Goal: Information Seeking & Learning: Learn about a topic

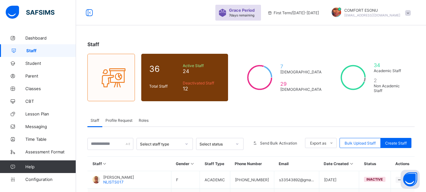
scroll to position [191, 0]
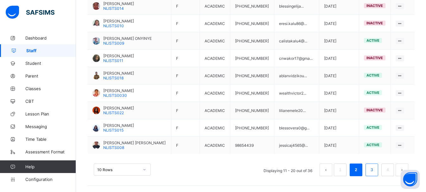
click at [375, 173] on link "3" at bounding box center [372, 170] width 6 height 8
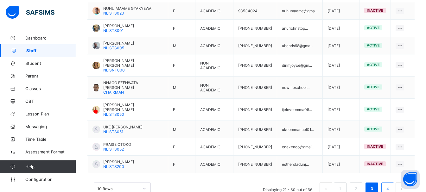
click at [391, 185] on link "4" at bounding box center [388, 189] width 6 height 8
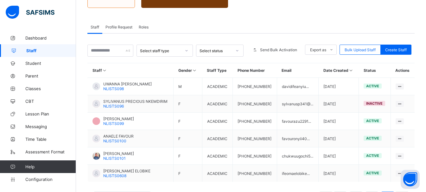
scroll to position [122, 0]
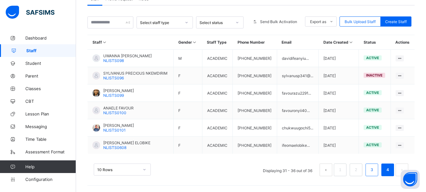
click at [375, 172] on link "3" at bounding box center [372, 170] width 6 height 8
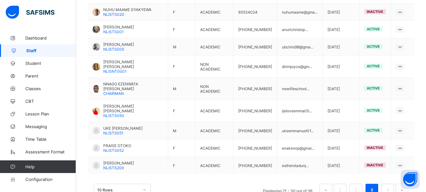
scroll to position [191, 0]
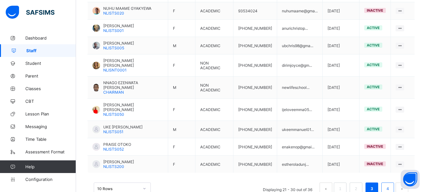
click at [388, 183] on li "4" at bounding box center [388, 189] width 13 height 13
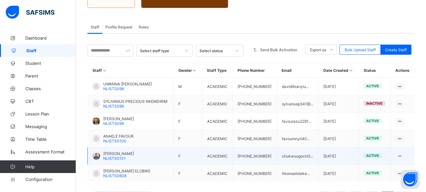
scroll to position [122, 0]
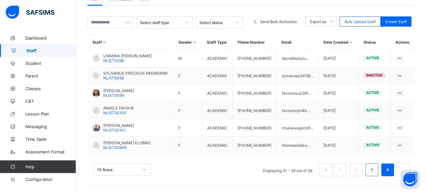
click at [375, 166] on link "3" at bounding box center [372, 170] width 6 height 8
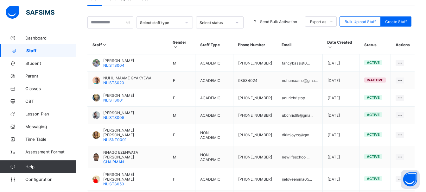
scroll to position [191, 0]
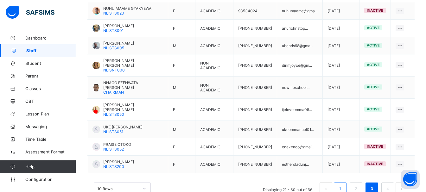
click at [347, 183] on li "1" at bounding box center [340, 189] width 13 height 13
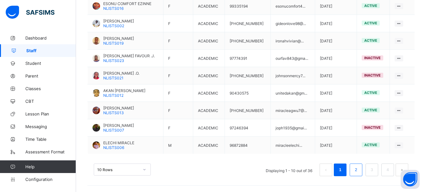
click at [359, 173] on link "2" at bounding box center [356, 170] width 6 height 8
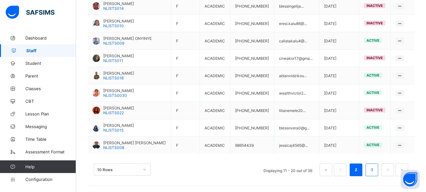
click at [375, 170] on link "3" at bounding box center [372, 170] width 6 height 8
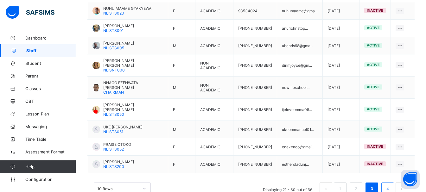
click at [389, 183] on li "4" at bounding box center [388, 189] width 13 height 13
click at [391, 185] on link "4" at bounding box center [388, 189] width 6 height 8
click at [390, 185] on link "4" at bounding box center [388, 189] width 6 height 8
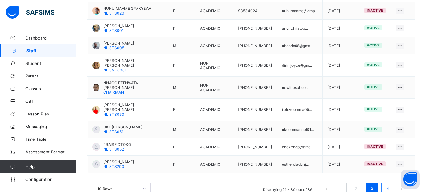
click at [391, 185] on link "4" at bounding box center [388, 189] width 6 height 8
click at [41, 62] on span "Student" at bounding box center [50, 63] width 51 height 5
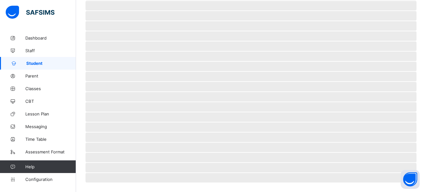
scroll to position [154, 0]
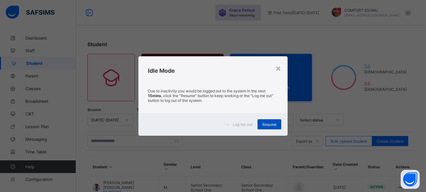
click at [275, 124] on span "Resume" at bounding box center [269, 124] width 14 height 5
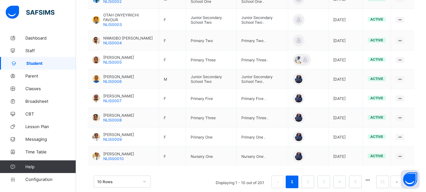
scroll to position [216, 0]
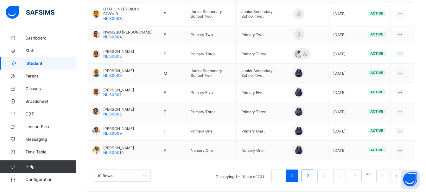
click at [311, 179] on link "2" at bounding box center [308, 176] width 6 height 8
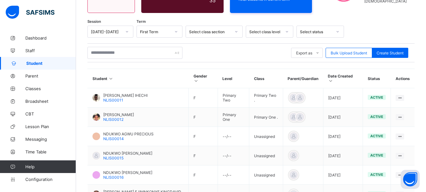
scroll to position [211, 0]
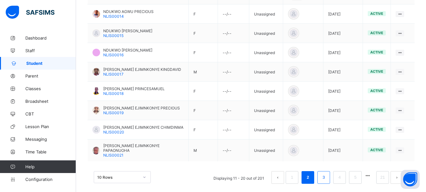
click at [330, 171] on li "3" at bounding box center [324, 177] width 13 height 13
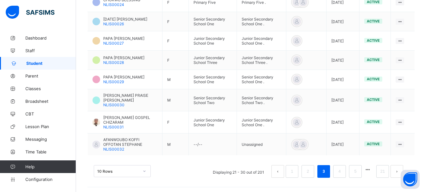
scroll to position [225, 0]
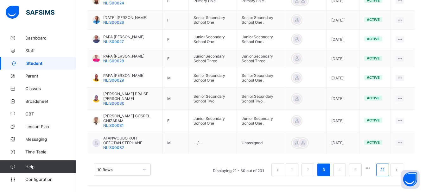
click at [385, 169] on link "21" at bounding box center [383, 170] width 8 height 8
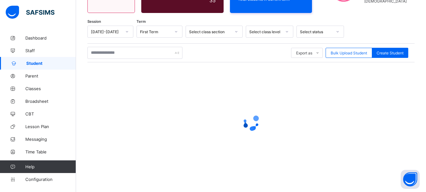
scroll to position [88, 0]
click at [385, 169] on div at bounding box center [250, 122] width 327 height 120
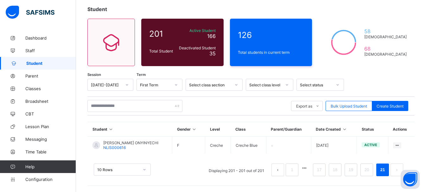
scroll to position [35, 0]
click at [371, 172] on link "20" at bounding box center [367, 170] width 8 height 8
click at [369, 175] on li "20" at bounding box center [367, 170] width 13 height 13
click at [355, 167] on link "19" at bounding box center [351, 170] width 8 height 8
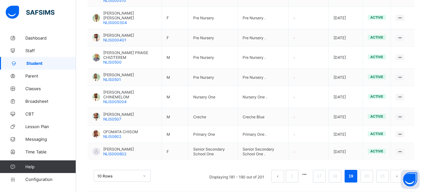
scroll to position [211, 0]
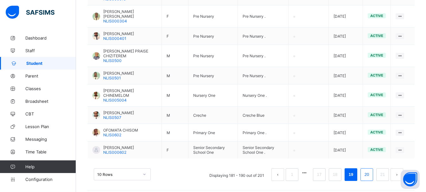
click at [368, 173] on link "20" at bounding box center [367, 175] width 8 height 8
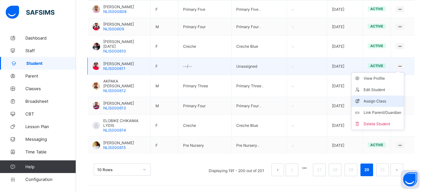
click at [364, 105] on icon at bounding box center [359, 101] width 10 height 6
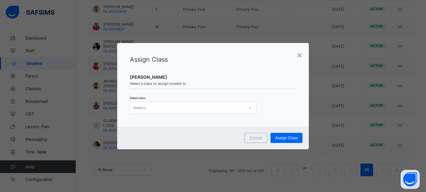
click at [224, 112] on div "Select..." at bounding box center [187, 108] width 114 height 9
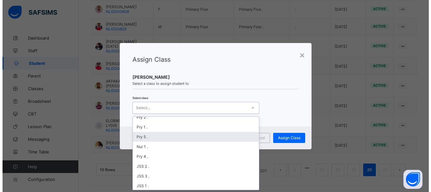
scroll to position [51, 0]
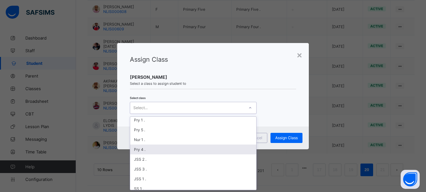
click at [135, 153] on div "Pry 4 ." at bounding box center [193, 150] width 126 height 10
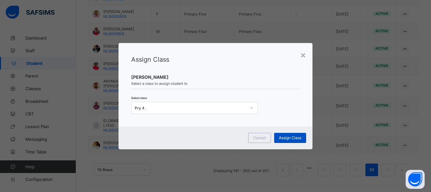
click at [289, 138] on span "Assign Class" at bounding box center [290, 138] width 23 height 5
click at [289, 138] on div "Assign Class" at bounding box center [290, 138] width 32 height 10
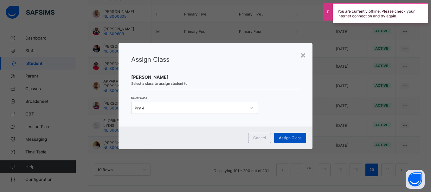
click at [289, 138] on span "Assign Class" at bounding box center [290, 138] width 23 height 5
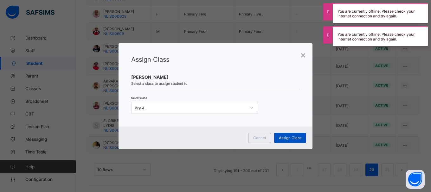
click at [289, 138] on span "Assign Class" at bounding box center [290, 138] width 23 height 5
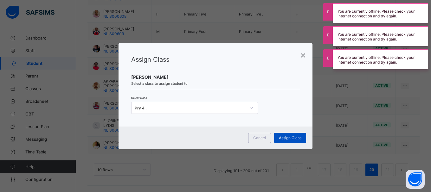
click at [289, 139] on span "Assign Class" at bounding box center [290, 138] width 23 height 5
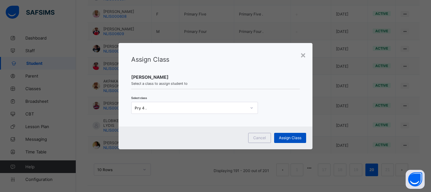
click at [289, 139] on span "Assign Class" at bounding box center [290, 138] width 23 height 5
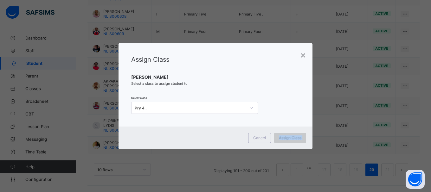
click at [289, 139] on div "Assign Class" at bounding box center [290, 138] width 32 height 10
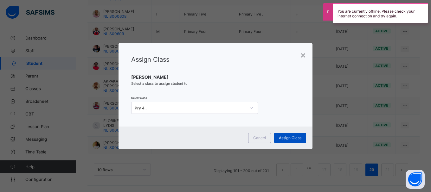
click at [289, 139] on span "Assign Class" at bounding box center [290, 138] width 23 height 5
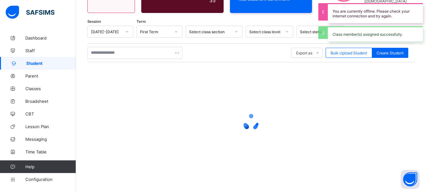
scroll to position [211, 0]
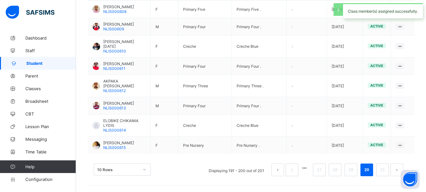
click at [82, 73] on div "Student 201 Total Student Active Student 166 Deactivated Student 35 126 Total s…" at bounding box center [251, 7] width 350 height 372
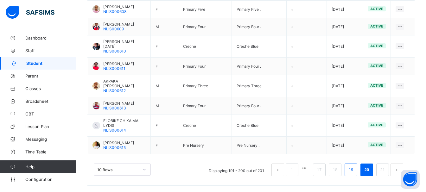
click at [351, 177] on li "19" at bounding box center [351, 170] width 13 height 13
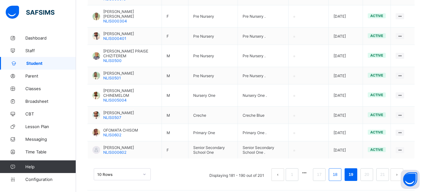
click at [339, 172] on link "18" at bounding box center [335, 175] width 8 height 8
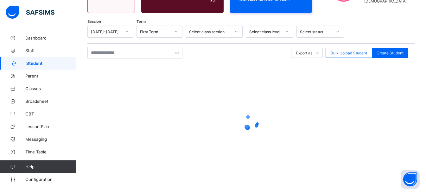
scroll to position [88, 0]
click at [258, 129] on icon at bounding box center [251, 122] width 25 height 25
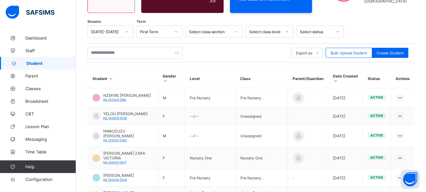
scroll to position [211, 0]
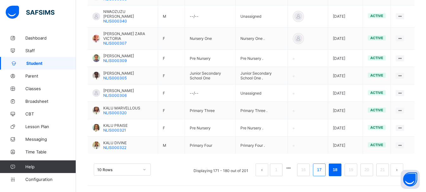
click at [324, 171] on link "17" at bounding box center [319, 170] width 8 height 8
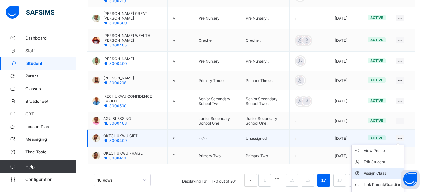
click at [384, 168] on li "Assign Class" at bounding box center [378, 173] width 52 height 11
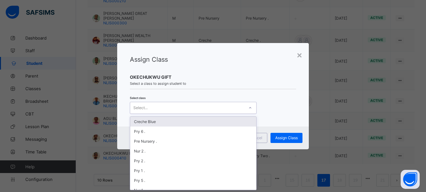
click at [180, 106] on div "Select..." at bounding box center [187, 108] width 114 height 9
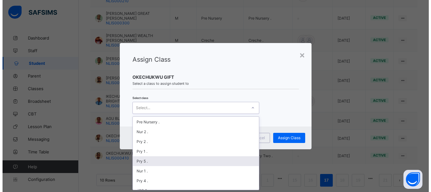
scroll to position [38, 0]
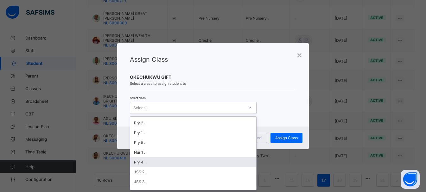
click at [136, 164] on div "Pry 4 ." at bounding box center [193, 163] width 126 height 10
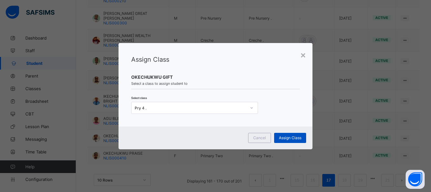
click at [287, 138] on span "Assign Class" at bounding box center [290, 138] width 23 height 5
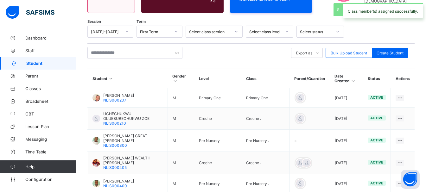
scroll to position [211, 0]
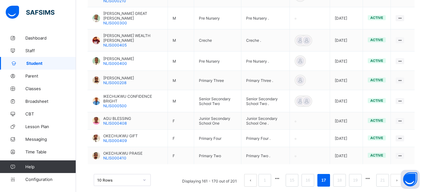
click at [312, 183] on div "10 Rows Displaying 161 - 170 out of 201 1 15 16 17 18 19 21" at bounding box center [250, 178] width 327 height 32
click at [311, 174] on li "16" at bounding box center [308, 180] width 13 height 13
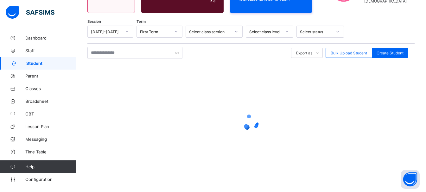
scroll to position [202, 0]
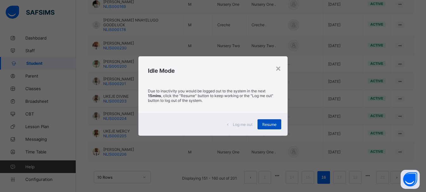
click at [272, 128] on div "Resume" at bounding box center [270, 124] width 24 height 10
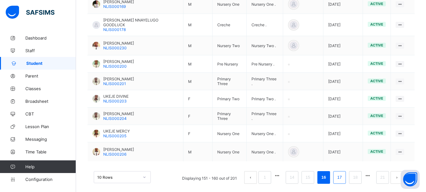
click at [346, 175] on li "17" at bounding box center [339, 177] width 13 height 13
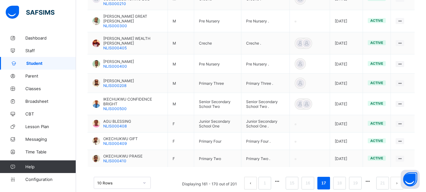
scroll to position [217, 0]
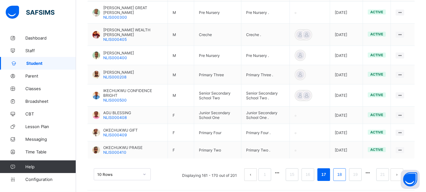
click at [344, 171] on link "18" at bounding box center [340, 175] width 8 height 8
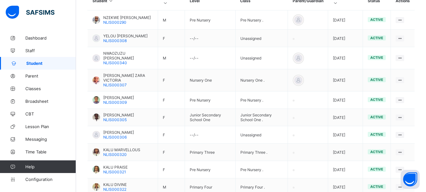
scroll to position [211, 0]
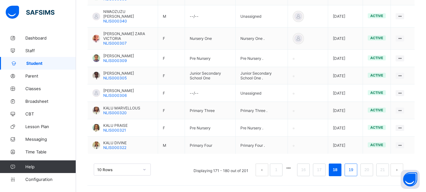
click at [355, 173] on link "19" at bounding box center [351, 170] width 8 height 8
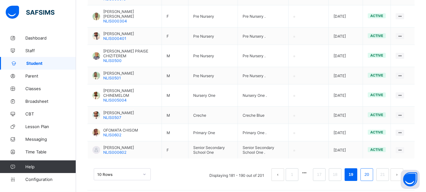
click at [369, 171] on link "20" at bounding box center [367, 175] width 8 height 8
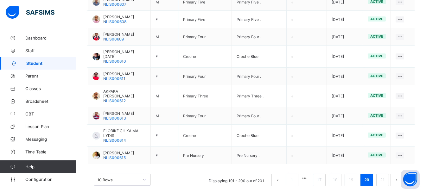
scroll to position [225, 0]
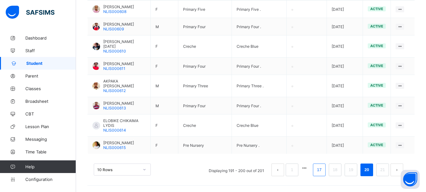
click at [323, 171] on link "17" at bounding box center [319, 170] width 8 height 8
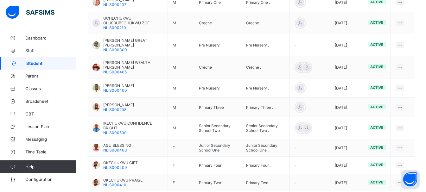
scroll to position [217, 0]
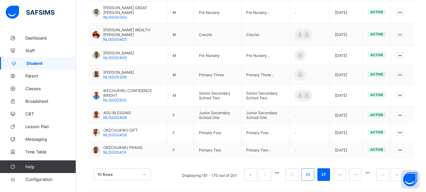
click at [312, 171] on link "16" at bounding box center [308, 175] width 8 height 8
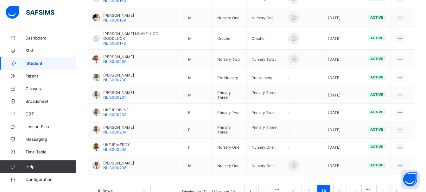
scroll to position [202, 0]
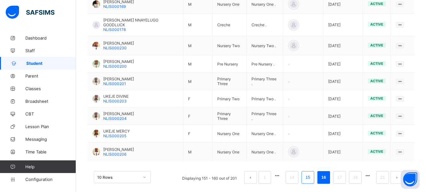
click at [312, 174] on link "15" at bounding box center [308, 178] width 8 height 8
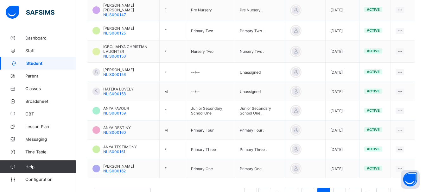
scroll to position [222, 0]
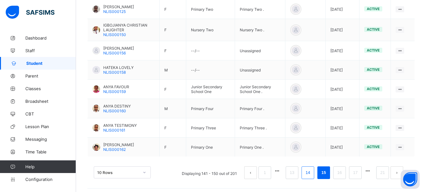
click at [312, 169] on link "14" at bounding box center [308, 173] width 8 height 8
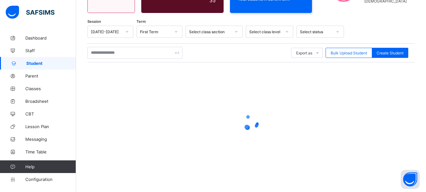
scroll to position [88, 0]
click at [251, 123] on icon at bounding box center [251, 122] width 25 height 25
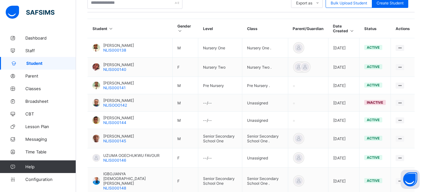
scroll to position [219, 0]
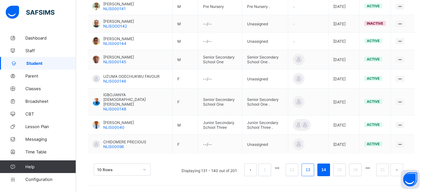
click at [312, 168] on link "13" at bounding box center [308, 170] width 8 height 8
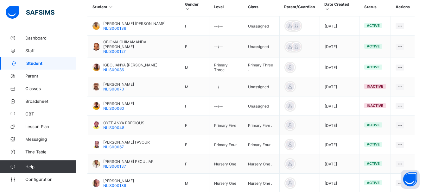
scroll to position [211, 0]
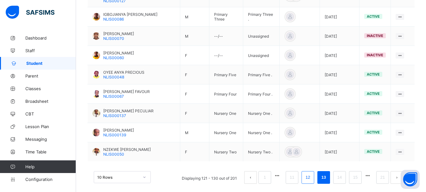
click at [312, 174] on link "12" at bounding box center [308, 178] width 8 height 8
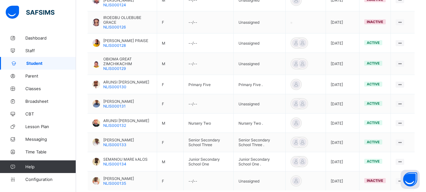
scroll to position [223, 0]
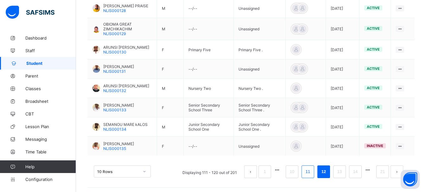
click at [312, 172] on link "11" at bounding box center [308, 172] width 8 height 8
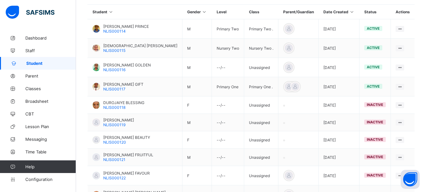
scroll to position [203, 0]
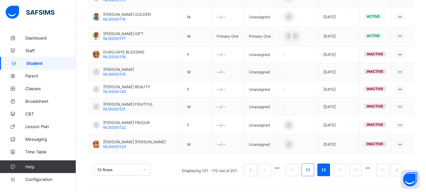
click at [312, 172] on link "10" at bounding box center [308, 170] width 8 height 8
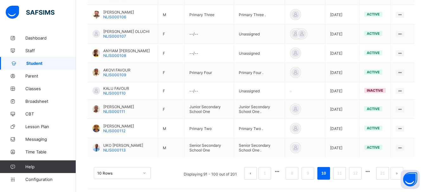
scroll to position [223, 0]
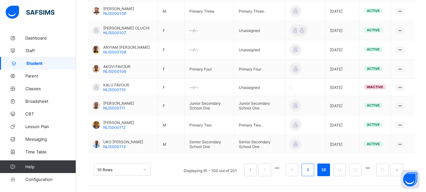
click at [311, 171] on link "9" at bounding box center [308, 170] width 6 height 8
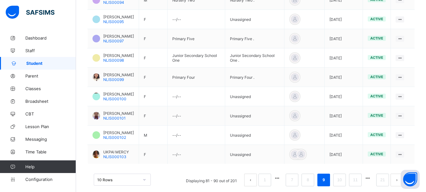
scroll to position [222, 0]
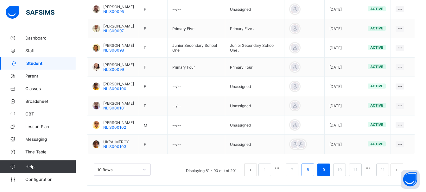
click at [311, 171] on link "8" at bounding box center [308, 170] width 6 height 8
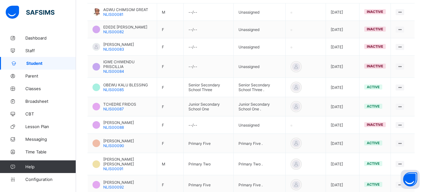
scroll to position [219, 0]
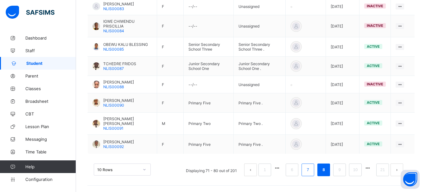
click at [309, 166] on li "7" at bounding box center [308, 170] width 13 height 13
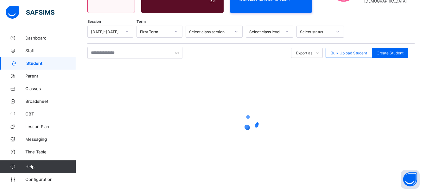
scroll to position [88, 0]
click at [248, 117] on icon at bounding box center [251, 122] width 25 height 25
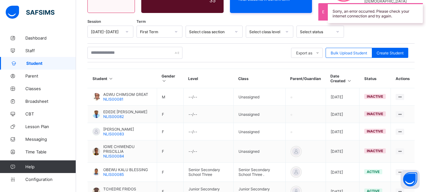
scroll to position [219, 0]
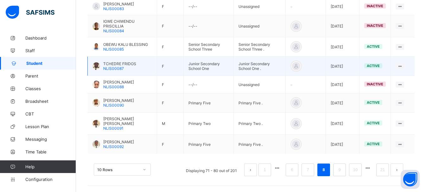
click at [114, 61] on span "TCHEDRE FRIDOS" at bounding box center [119, 63] width 33 height 5
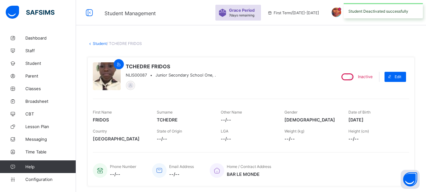
click at [101, 41] on link "Student" at bounding box center [100, 43] width 14 height 5
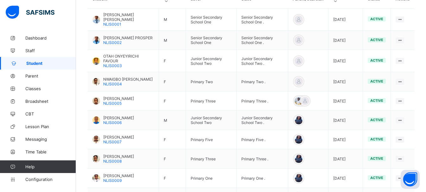
scroll to position [222, 0]
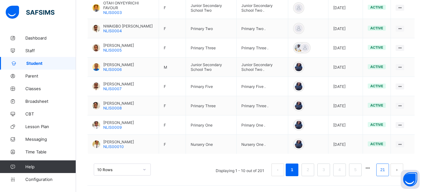
click at [383, 171] on li "21" at bounding box center [383, 170] width 13 height 13
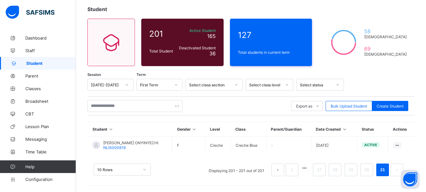
scroll to position [35, 0]
click at [324, 167] on link "17" at bounding box center [319, 170] width 8 height 8
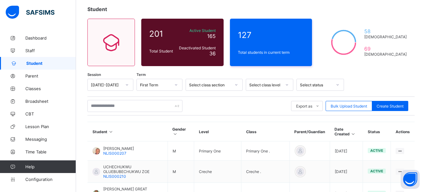
scroll to position [203, 0]
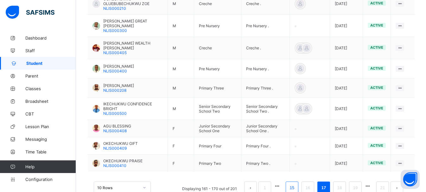
click at [296, 184] on link "15" at bounding box center [292, 188] width 8 height 8
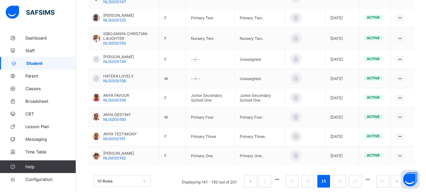
scroll to position [222, 0]
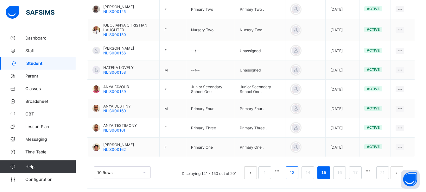
click at [296, 174] on link "13" at bounding box center [292, 173] width 8 height 8
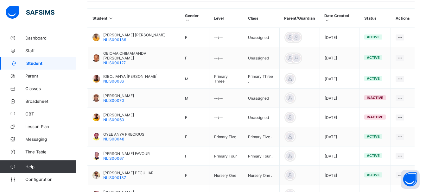
scroll to position [211, 0]
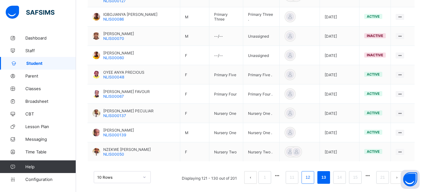
click at [311, 175] on li "12" at bounding box center [308, 177] width 13 height 13
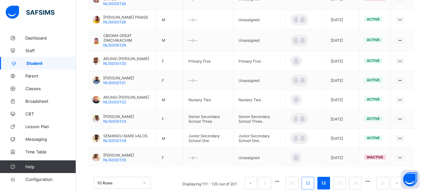
click at [309, 179] on link "11" at bounding box center [308, 183] width 8 height 8
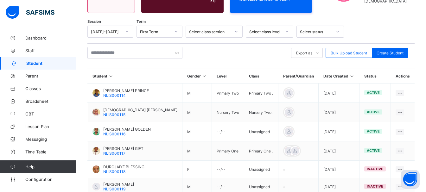
scroll to position [203, 0]
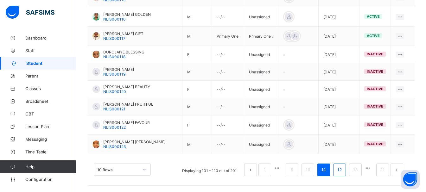
click at [344, 170] on link "12" at bounding box center [340, 170] width 8 height 8
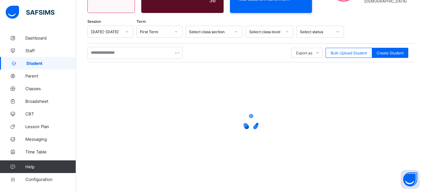
scroll to position [88, 0]
click at [249, 121] on icon at bounding box center [251, 122] width 25 height 25
click at [255, 122] on circle at bounding box center [257, 124] width 4 height 4
click at [249, 121] on g at bounding box center [251, 121] width 20 height 15
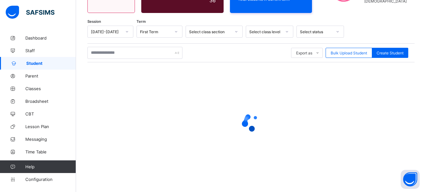
click at [249, 121] on icon at bounding box center [251, 122] width 25 height 25
click at [249, 121] on g at bounding box center [251, 126] width 20 height 12
click at [249, 121] on icon at bounding box center [251, 122] width 25 height 25
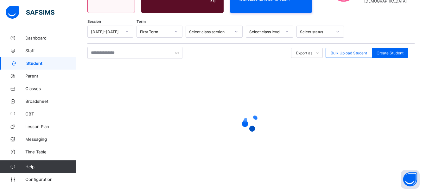
click at [249, 121] on icon at bounding box center [251, 122] width 25 height 25
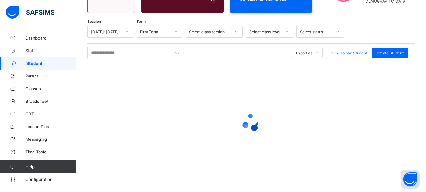
click at [249, 121] on icon at bounding box center [251, 122] width 25 height 25
click at [255, 121] on circle at bounding box center [257, 120] width 5 height 5
click at [249, 126] on circle at bounding box center [251, 128] width 5 height 5
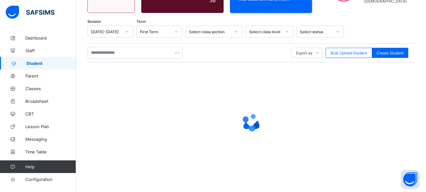
click at [249, 121] on g at bounding box center [251, 122] width 20 height 19
click at [249, 121] on icon at bounding box center [251, 122] width 25 height 25
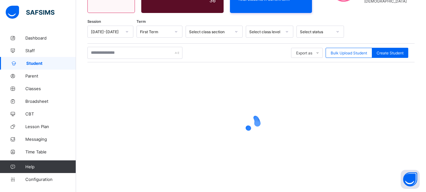
click at [249, 121] on icon at bounding box center [251, 122] width 25 height 25
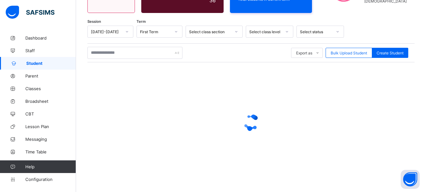
click at [246, 119] on icon at bounding box center [251, 122] width 25 height 25
click at [246, 119] on circle at bounding box center [248, 116] width 7 height 7
click at [252, 119] on circle at bounding box center [255, 117] width 6 height 6
click at [246, 119] on icon at bounding box center [251, 122] width 25 height 25
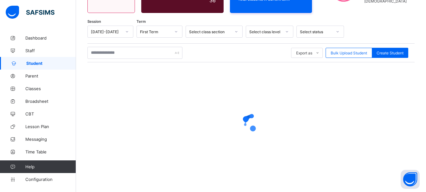
click at [250, 126] on circle at bounding box center [253, 129] width 6 height 6
click at [248, 121] on g at bounding box center [251, 122] width 20 height 19
click at [248, 121] on icon at bounding box center [251, 122] width 25 height 25
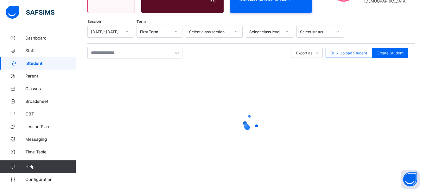
click at [248, 121] on icon at bounding box center [251, 122] width 25 height 25
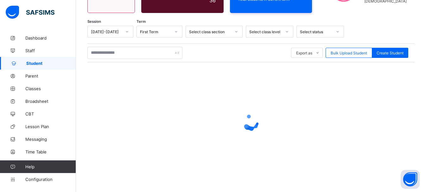
click at [250, 126] on circle at bounding box center [253, 129] width 6 height 6
click at [248, 121] on icon at bounding box center [251, 122] width 25 height 25
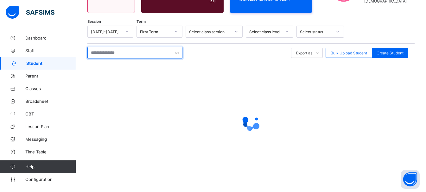
click at [165, 55] on input "text" at bounding box center [134, 53] width 95 height 12
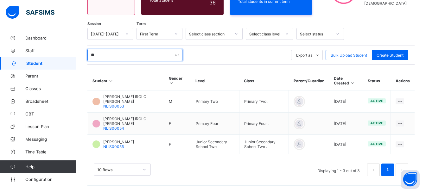
type input "*"
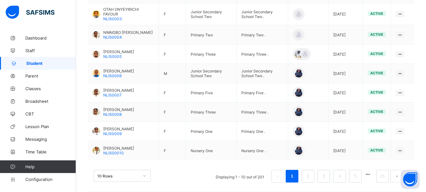
scroll to position [222, 0]
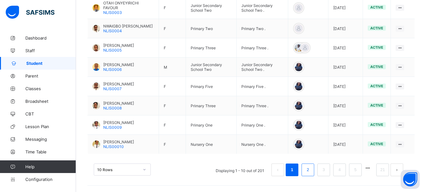
click at [311, 173] on link "2" at bounding box center [308, 170] width 6 height 8
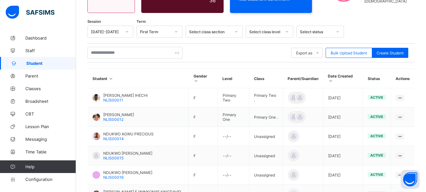
scroll to position [211, 0]
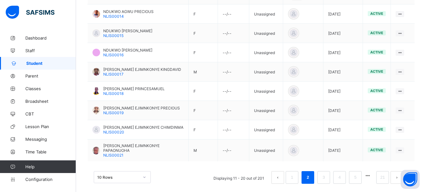
click at [311, 174] on link "2" at bounding box center [308, 178] width 6 height 8
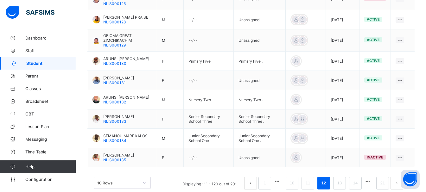
scroll to position [213, 0]
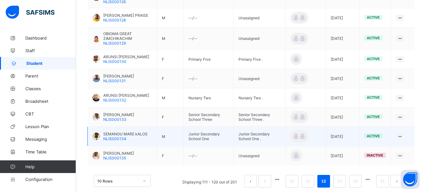
click at [124, 133] on span "SEMANOU MARE kALOS" at bounding box center [125, 134] width 44 height 5
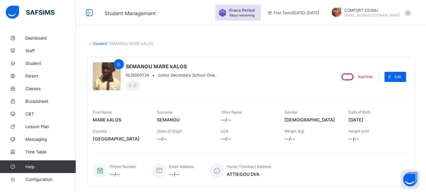
click at [100, 44] on link "Student" at bounding box center [100, 43] width 14 height 5
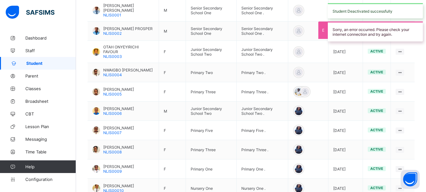
scroll to position [222, 0]
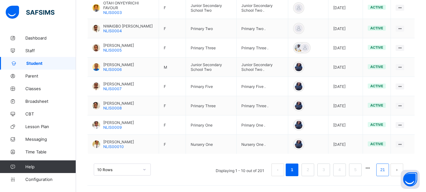
click at [383, 172] on li "21" at bounding box center [383, 170] width 13 height 13
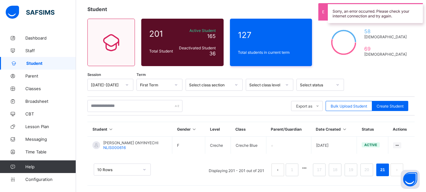
scroll to position [35, 0]
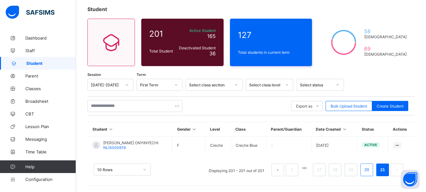
click at [371, 169] on link "20" at bounding box center [367, 170] width 8 height 8
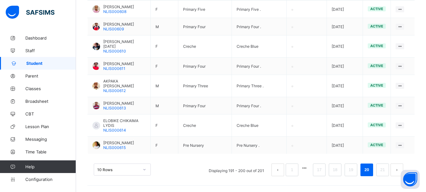
scroll to position [225, 0]
click at [355, 167] on link "19" at bounding box center [351, 170] width 8 height 8
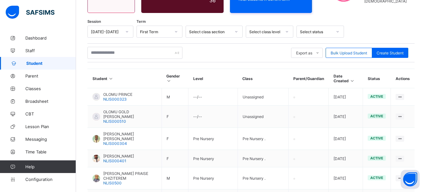
scroll to position [211, 0]
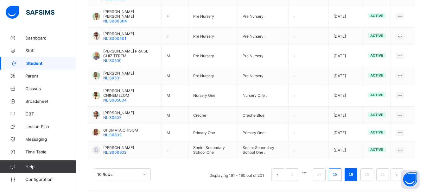
click at [339, 171] on link "18" at bounding box center [335, 175] width 8 height 8
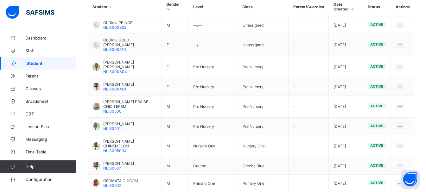
scroll to position [148, 0]
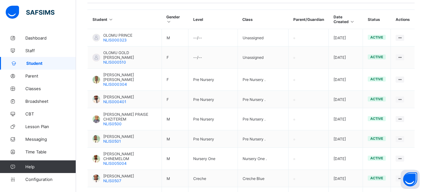
click at [425, 176] on div "Student 201 Total Student Active Student 165 Deactivated Student 36 127 Total s…" at bounding box center [251, 72] width 350 height 377
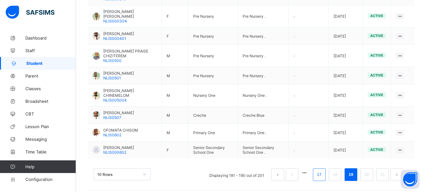
click at [321, 171] on link "17" at bounding box center [319, 175] width 8 height 8
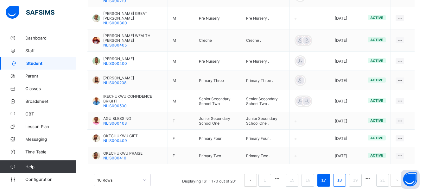
click at [344, 177] on link "18" at bounding box center [340, 181] width 8 height 8
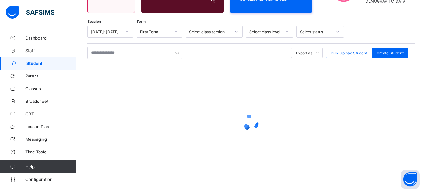
scroll to position [88, 0]
click at [253, 124] on icon at bounding box center [251, 122] width 25 height 25
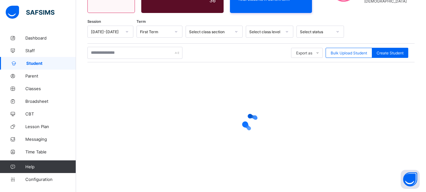
click at [253, 124] on icon at bounding box center [251, 122] width 25 height 25
click at [253, 123] on icon at bounding box center [251, 122] width 25 height 25
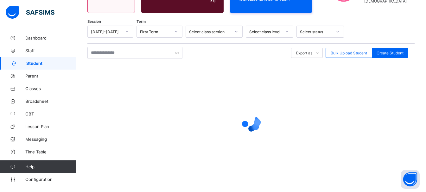
click at [253, 123] on icon at bounding box center [251, 122] width 25 height 25
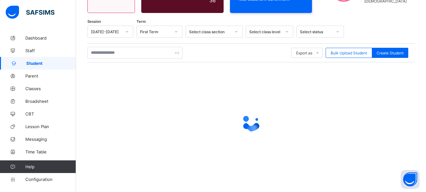
click at [253, 123] on icon at bounding box center [251, 122] width 25 height 25
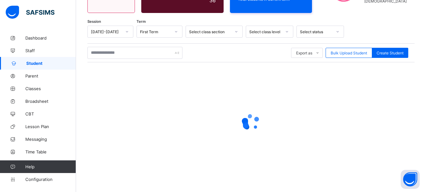
click at [253, 123] on icon at bounding box center [251, 122] width 25 height 25
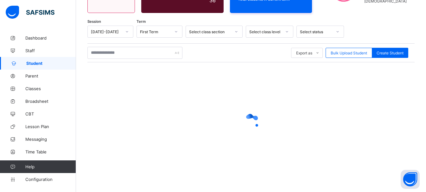
click at [253, 123] on icon at bounding box center [251, 122] width 25 height 25
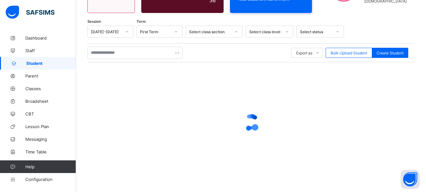
click at [253, 123] on icon at bounding box center [251, 122] width 25 height 25
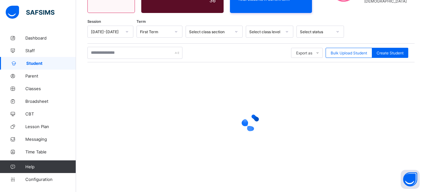
click at [253, 123] on icon at bounding box center [251, 122] width 25 height 25
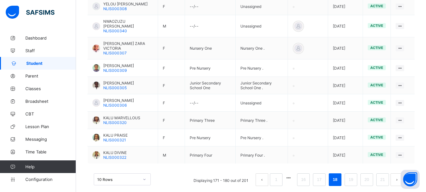
scroll to position [211, 0]
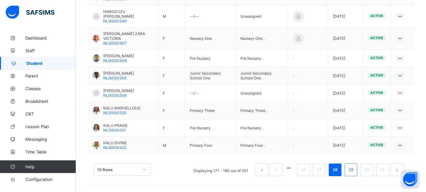
click at [355, 173] on link "19" at bounding box center [351, 170] width 8 height 8
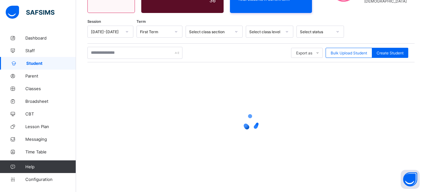
scroll to position [88, 0]
click at [252, 121] on icon at bounding box center [251, 122] width 25 height 25
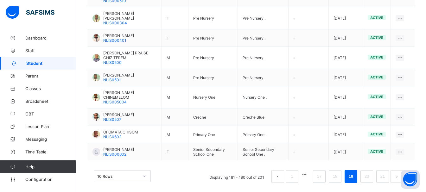
scroll to position [211, 0]
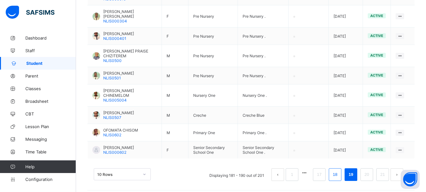
click at [339, 171] on link "18" at bounding box center [335, 175] width 8 height 8
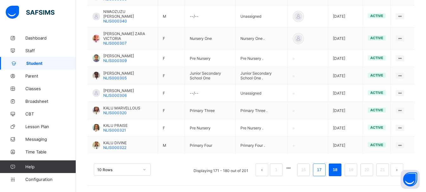
click at [324, 172] on link "17" at bounding box center [319, 170] width 8 height 8
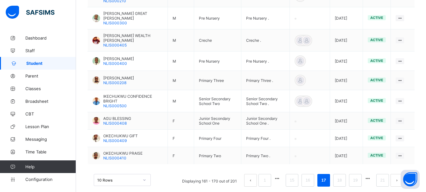
scroll to position [217, 0]
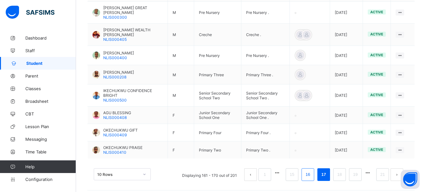
click at [312, 171] on link "16" at bounding box center [308, 175] width 8 height 8
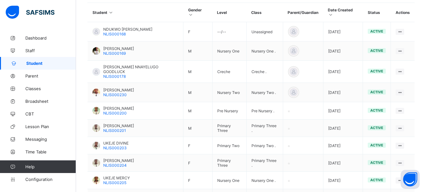
scroll to position [151, 0]
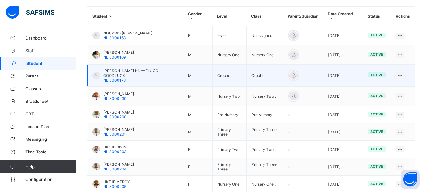
click at [119, 69] on span "[PERSON_NAME] NNAYELUGO GOODLUCK" at bounding box center [140, 73] width 75 height 10
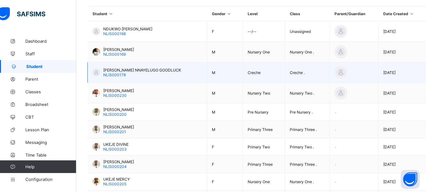
scroll to position [19, 0]
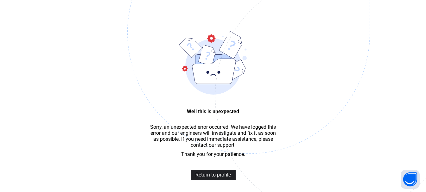
click at [234, 177] on div "Return to profile" at bounding box center [213, 175] width 45 height 10
click at [226, 177] on span "Return to profile" at bounding box center [213, 175] width 35 height 6
click at [290, 179] on div "Well this is unexpected Sorry, an unexpected error occurred. We have logged thi…" at bounding box center [213, 86] width 426 height 211
click at [224, 175] on div "Return to profile" at bounding box center [213, 175] width 45 height 10
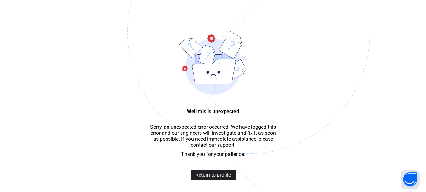
click at [224, 178] on span "Return to profile" at bounding box center [213, 175] width 35 height 6
click at [209, 176] on span "Return to profile" at bounding box center [213, 175] width 35 height 6
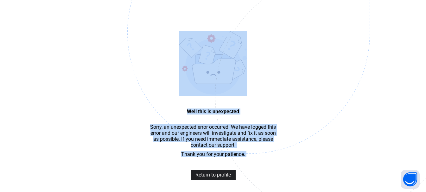
click at [209, 176] on span "Return to profile" at bounding box center [213, 175] width 35 height 6
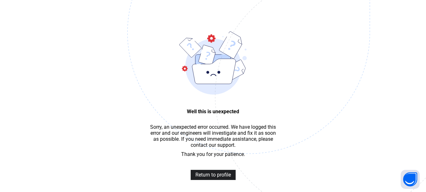
click at [209, 176] on span "Return to profile" at bounding box center [213, 175] width 35 height 6
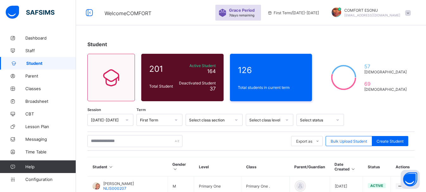
scroll to position [203, 0]
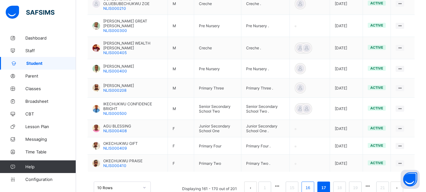
click at [312, 184] on link "16" at bounding box center [308, 188] width 8 height 8
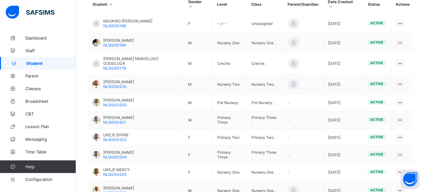
scroll to position [151, 0]
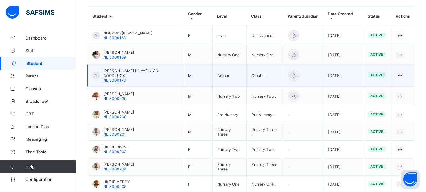
click at [131, 69] on span "[PERSON_NAME] NNAYELUGO GOODLUCK" at bounding box center [140, 73] width 75 height 10
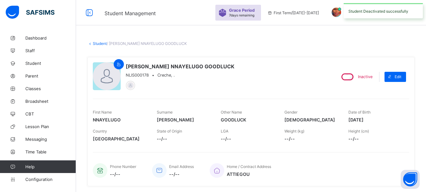
click at [100, 44] on link "Student" at bounding box center [100, 43] width 14 height 5
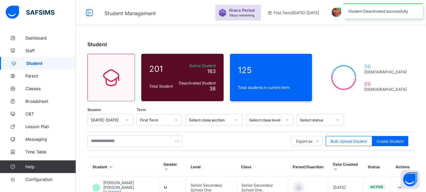
scroll to position [222, 0]
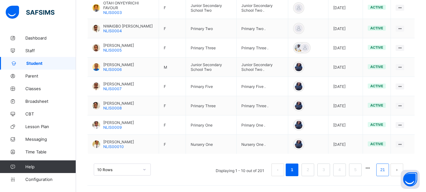
click at [384, 171] on link "21" at bounding box center [383, 170] width 8 height 8
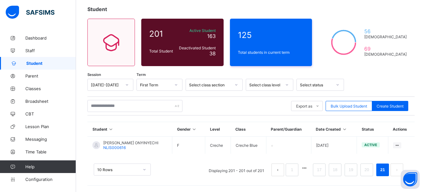
scroll to position [35, 0]
click at [322, 171] on link "17" at bounding box center [319, 170] width 8 height 8
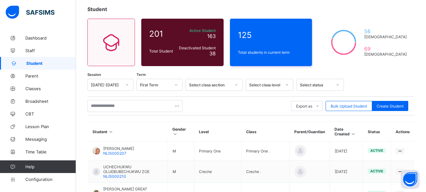
scroll to position [203, 0]
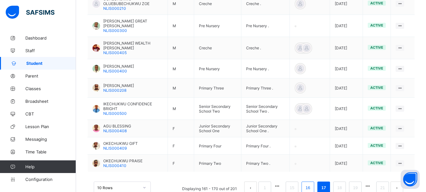
click at [314, 184] on li "16" at bounding box center [308, 188] width 13 height 13
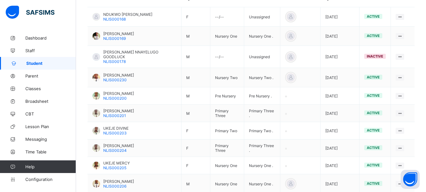
scroll to position [202, 0]
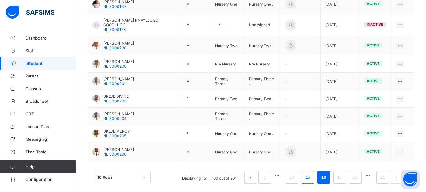
click at [312, 174] on link "15" at bounding box center [308, 178] width 8 height 8
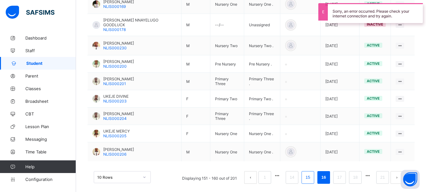
click at [310, 174] on link "15" at bounding box center [308, 178] width 8 height 8
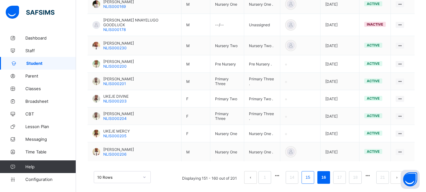
click at [310, 174] on link "15" at bounding box center [308, 178] width 8 height 8
click at [293, 174] on link "14" at bounding box center [292, 178] width 8 height 8
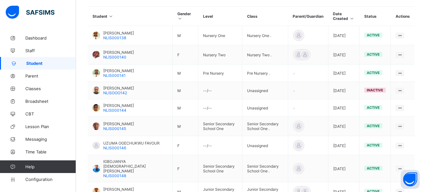
scroll to position [219, 0]
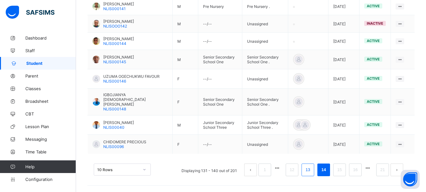
click at [311, 174] on link "13" at bounding box center [308, 170] width 8 height 8
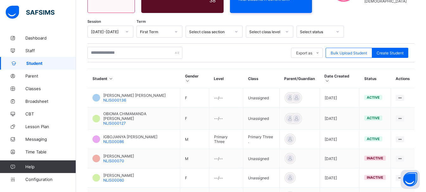
scroll to position [211, 0]
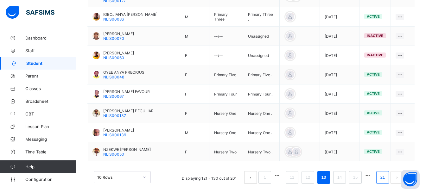
click at [387, 174] on link "21" at bounding box center [383, 178] width 8 height 8
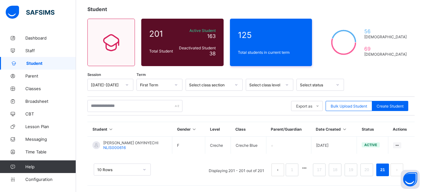
scroll to position [35, 0]
click at [387, 169] on link "21" at bounding box center [383, 170] width 8 height 8
click at [371, 173] on link "20" at bounding box center [367, 170] width 8 height 8
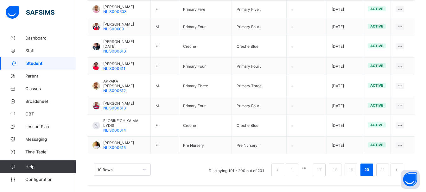
scroll to position [225, 0]
click at [355, 171] on link "19" at bounding box center [351, 170] width 8 height 8
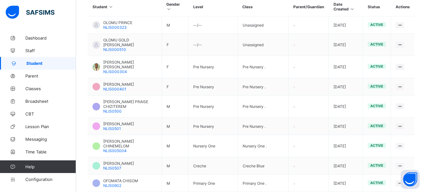
scroll to position [211, 0]
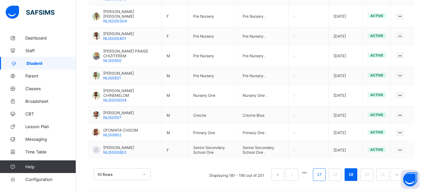
click at [322, 173] on link "17" at bounding box center [319, 175] width 8 height 8
